Goal: Use online tool/utility: Use online tool/utility

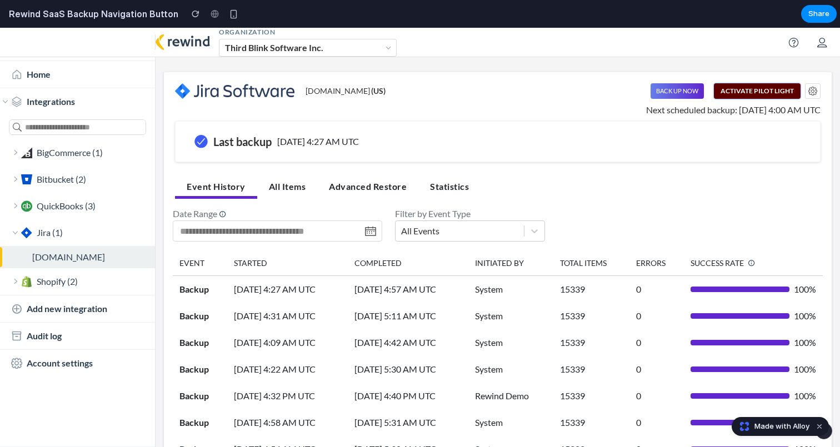
click at [754, 94] on button "Activate Pilot Light" at bounding box center [757, 91] width 87 height 16
